Goal: Navigation & Orientation: Understand site structure

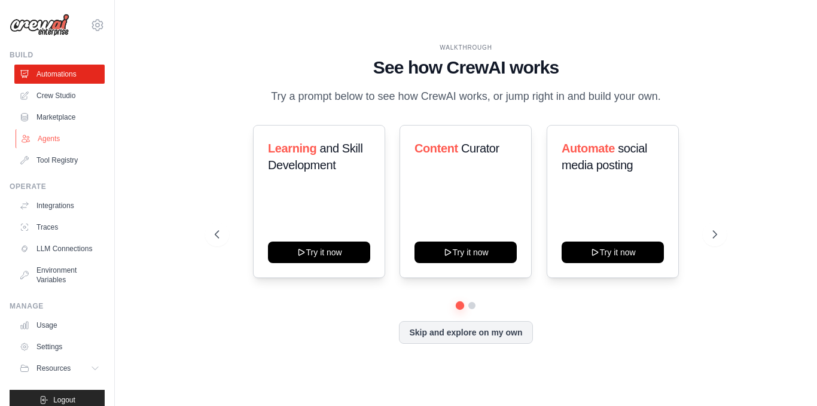
click at [51, 141] on link "Agents" at bounding box center [61, 138] width 90 height 19
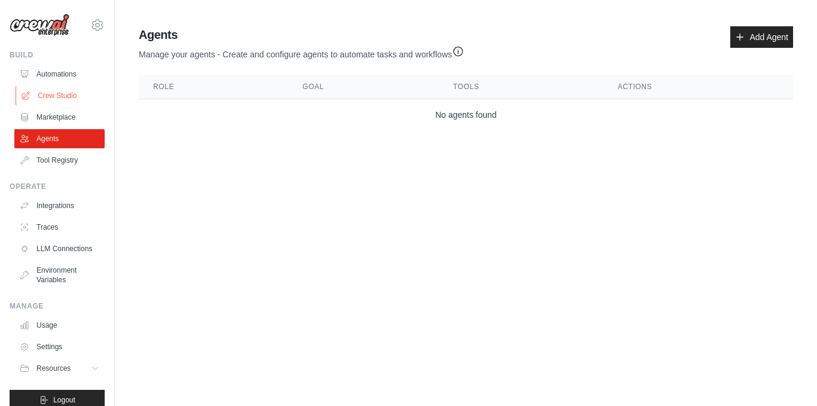
click at [55, 92] on link "Crew Studio" at bounding box center [61, 95] width 90 height 19
click at [56, 111] on link "Marketplace" at bounding box center [61, 117] width 90 height 19
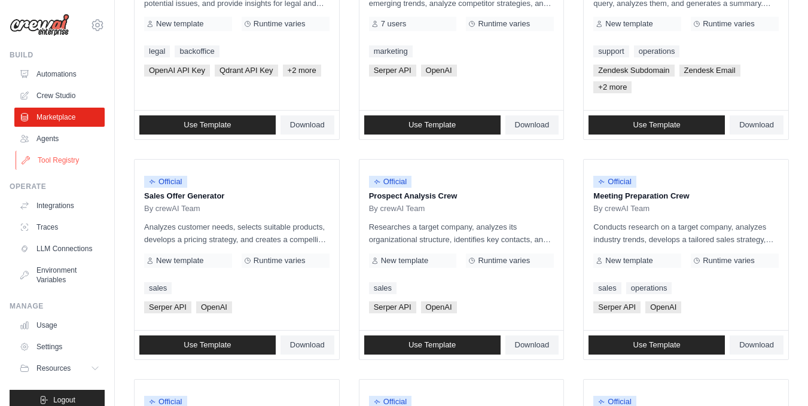
click at [44, 169] on link "Tool Registry" at bounding box center [61, 160] width 90 height 19
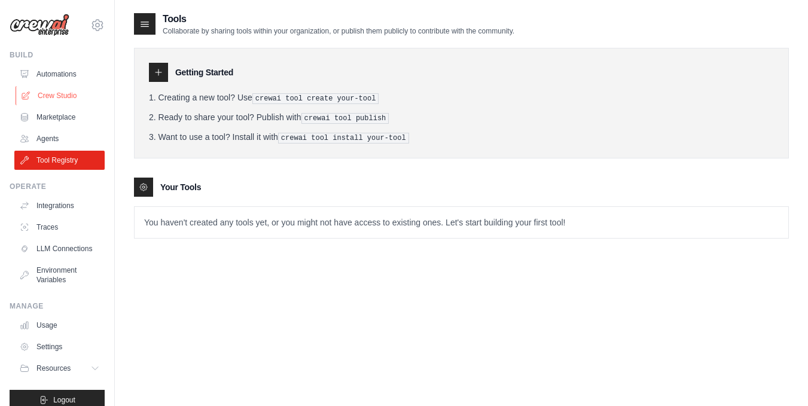
click at [53, 95] on link "Crew Studio" at bounding box center [61, 95] width 90 height 19
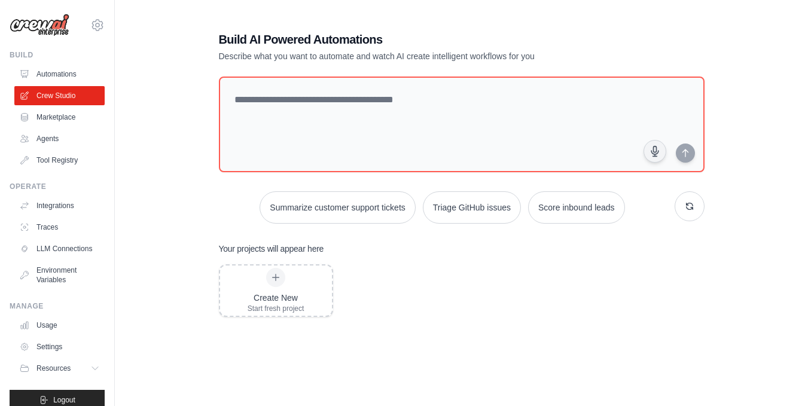
click at [29, 23] on img at bounding box center [40, 25] width 60 height 23
click at [46, 20] on img at bounding box center [40, 25] width 60 height 23
click at [90, 29] on icon at bounding box center [97, 25] width 14 height 14
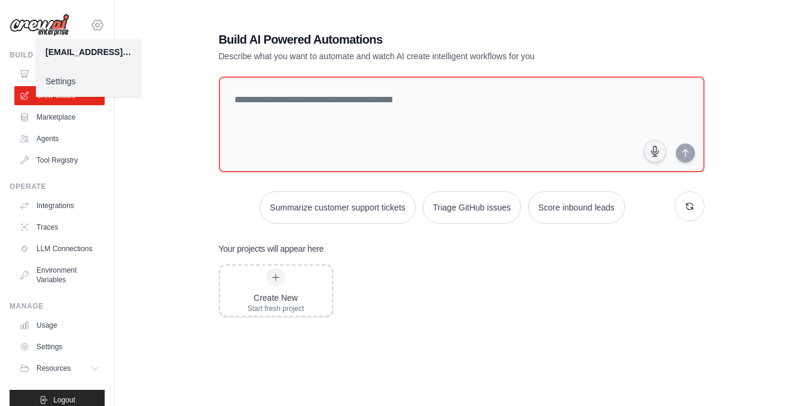
click at [90, 29] on icon at bounding box center [97, 25] width 14 height 14
